Goal: Transaction & Acquisition: Purchase product/service

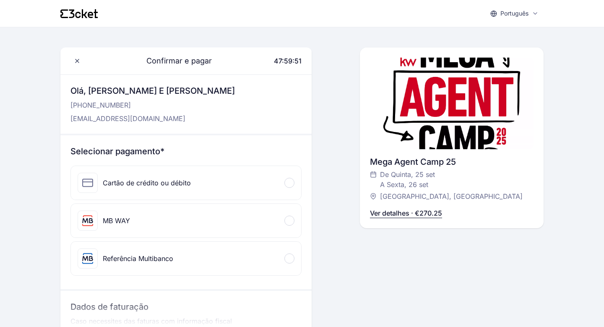
scroll to position [22, 0]
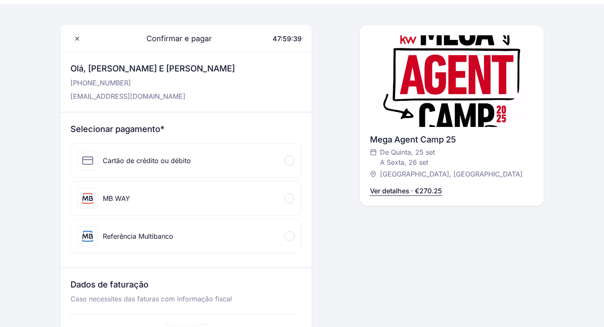
click at [217, 204] on div "MB WAY" at bounding box center [186, 198] width 230 height 34
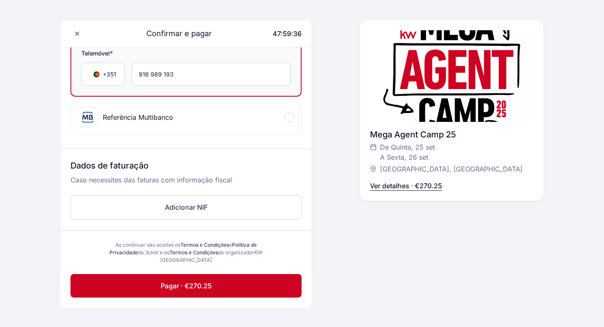
scroll to position [200, 0]
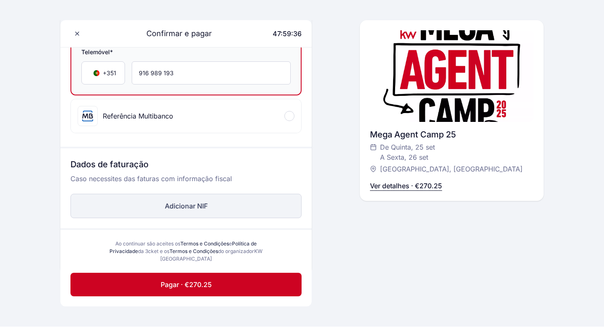
click at [206, 209] on button "Adicionar NIF" at bounding box center [186, 206] width 231 height 24
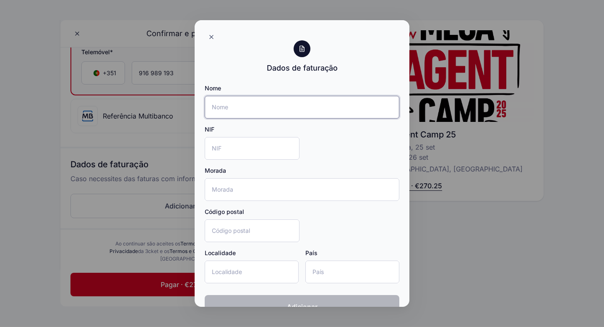
click at [259, 110] on input "Nome" at bounding box center [302, 107] width 195 height 23
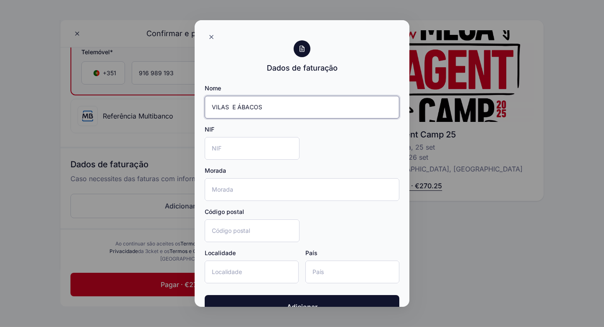
click at [235, 107] on input "VILAS E ÁBACOS" at bounding box center [302, 107] width 195 height 23
click at [274, 107] on input "VILAS & ÁBACOS" at bounding box center [302, 107] width 195 height 23
type input "VILAS & ÁBACOS LDA"
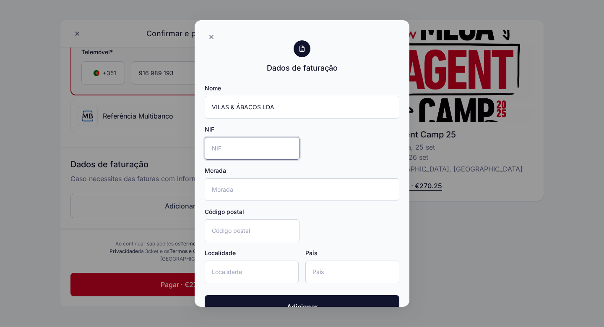
click at [245, 145] on input "NIF" at bounding box center [252, 148] width 95 height 23
type input "517832879"
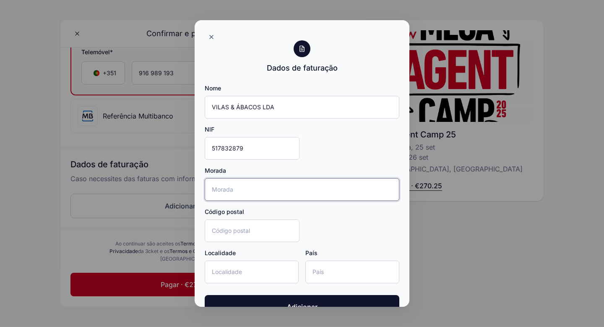
click at [238, 188] on input "Morada" at bounding box center [302, 189] width 195 height 23
type input "Rua Professor Carlos Teixeira n3 10A"
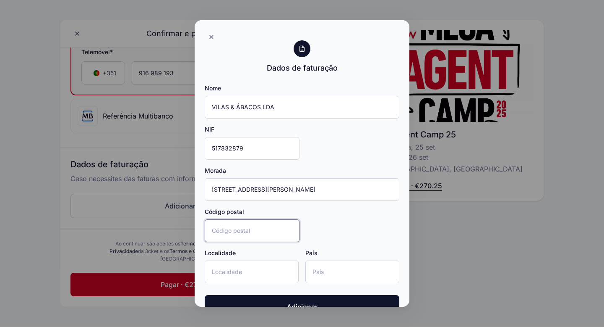
click at [229, 233] on input "Código postal" at bounding box center [252, 230] width 95 height 23
type input "1600-608"
type input "Lisboa"
click at [325, 280] on input "País" at bounding box center [353, 271] width 94 height 23
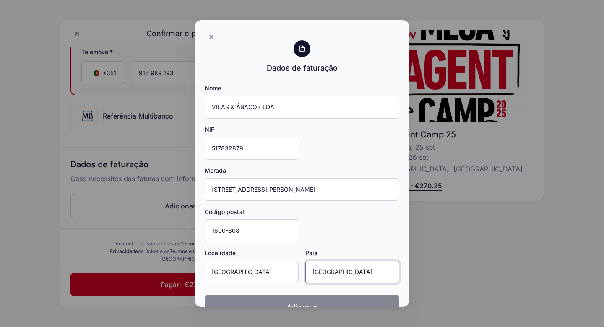
scroll to position [22, 0]
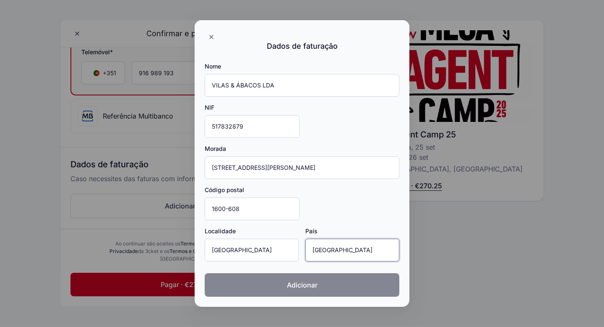
type input "Portugal"
click at [323, 290] on button "Adicionar" at bounding box center [302, 285] width 195 height 24
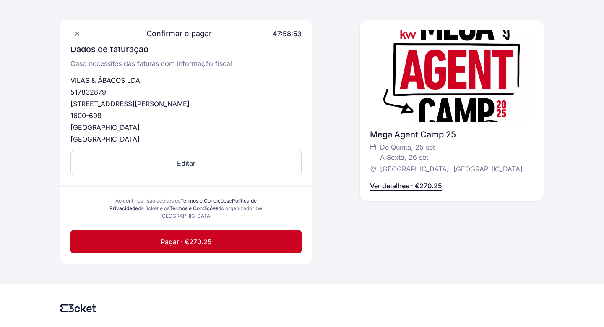
scroll to position [339, 0]
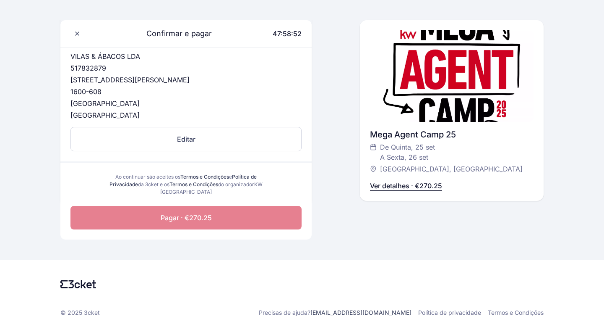
click at [268, 214] on button "Pagar · €270.25" at bounding box center [186, 218] width 231 height 24
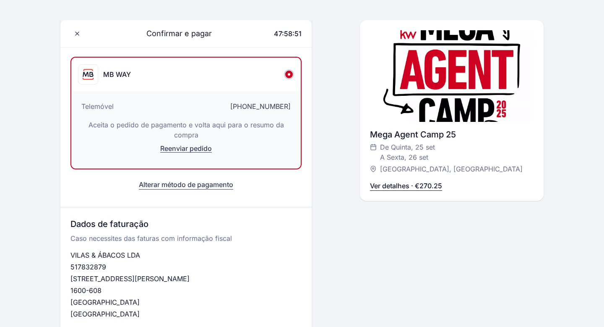
scroll to position [88, 0]
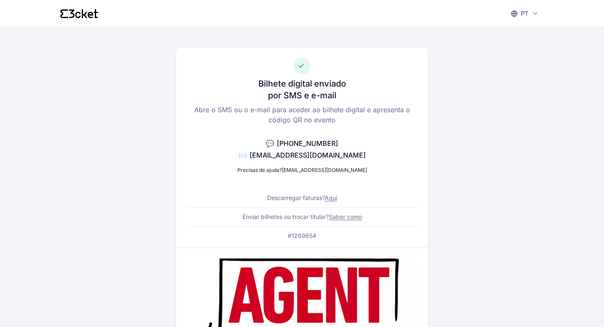
click at [331, 196] on link "Aqui" at bounding box center [331, 197] width 13 height 7
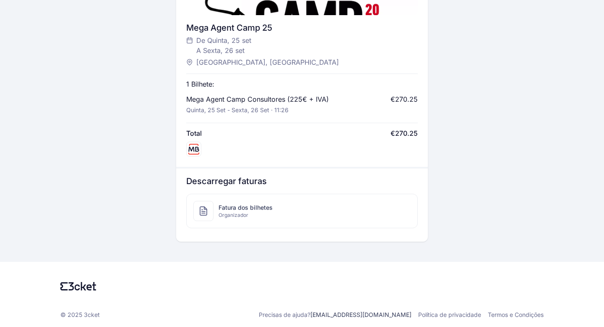
scroll to position [336, 0]
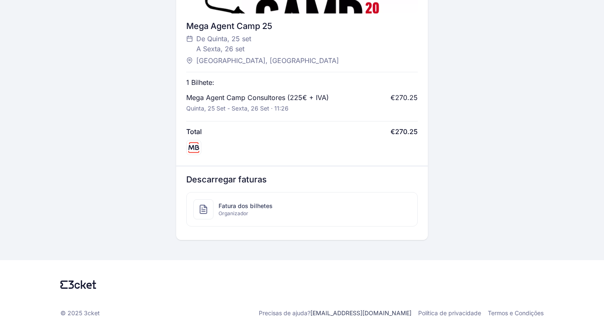
click at [297, 208] on div "Fatura dos bilhetes Organizador" at bounding box center [302, 209] width 230 height 34
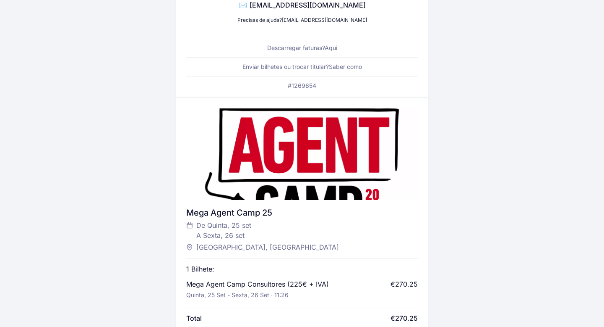
scroll to position [44, 0]
